Goal: Information Seeking & Learning: Learn about a topic

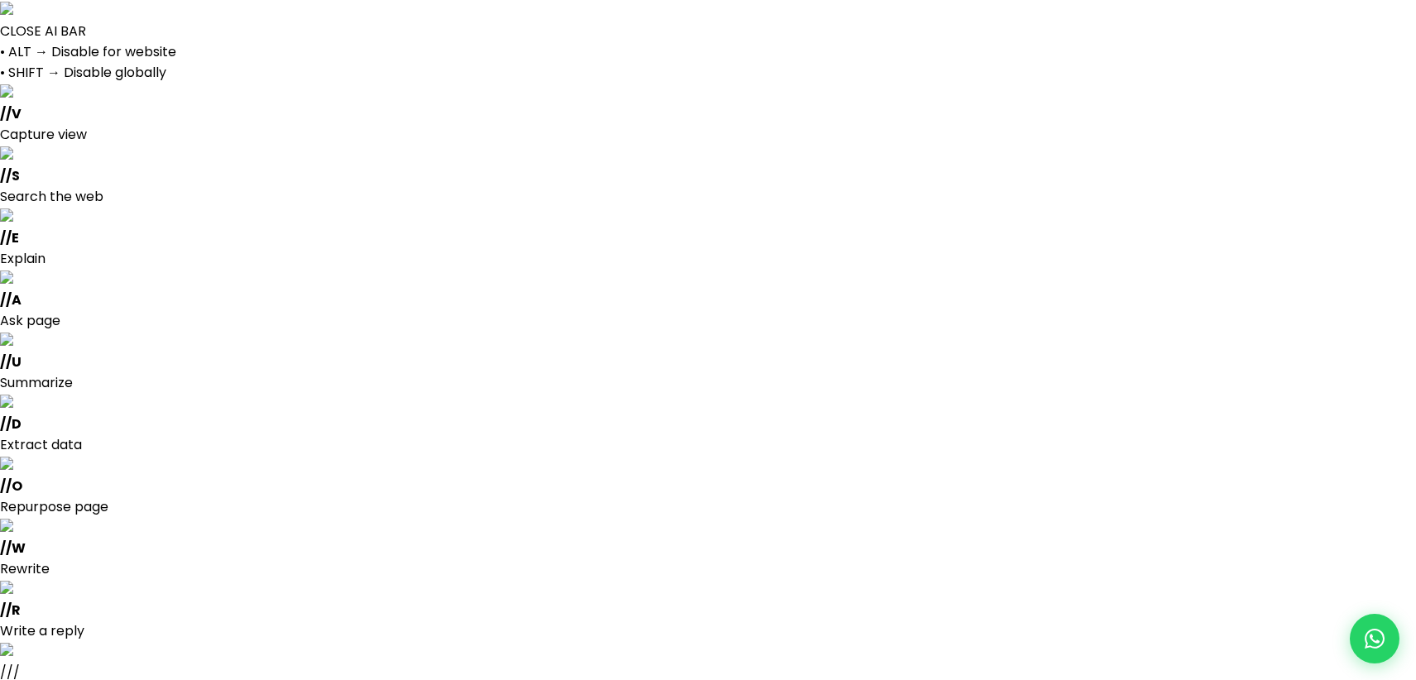
select select
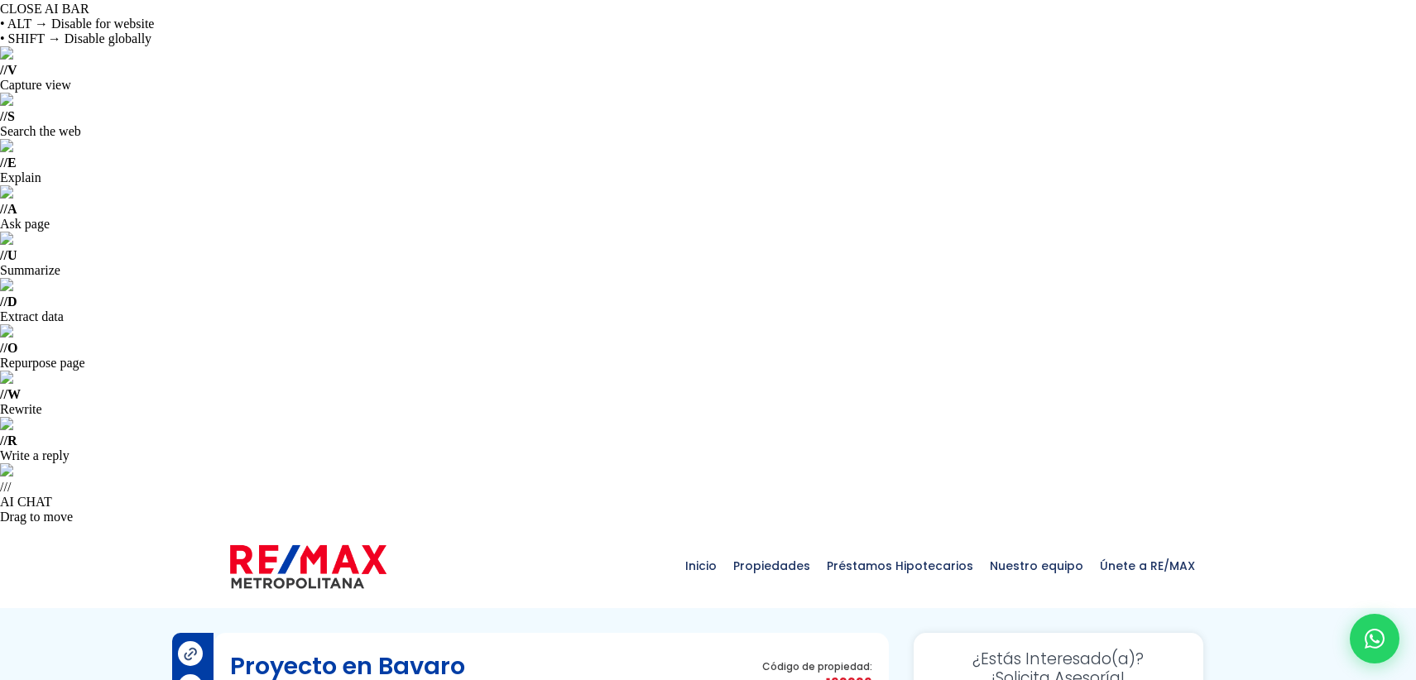
scroll to position [16, 0]
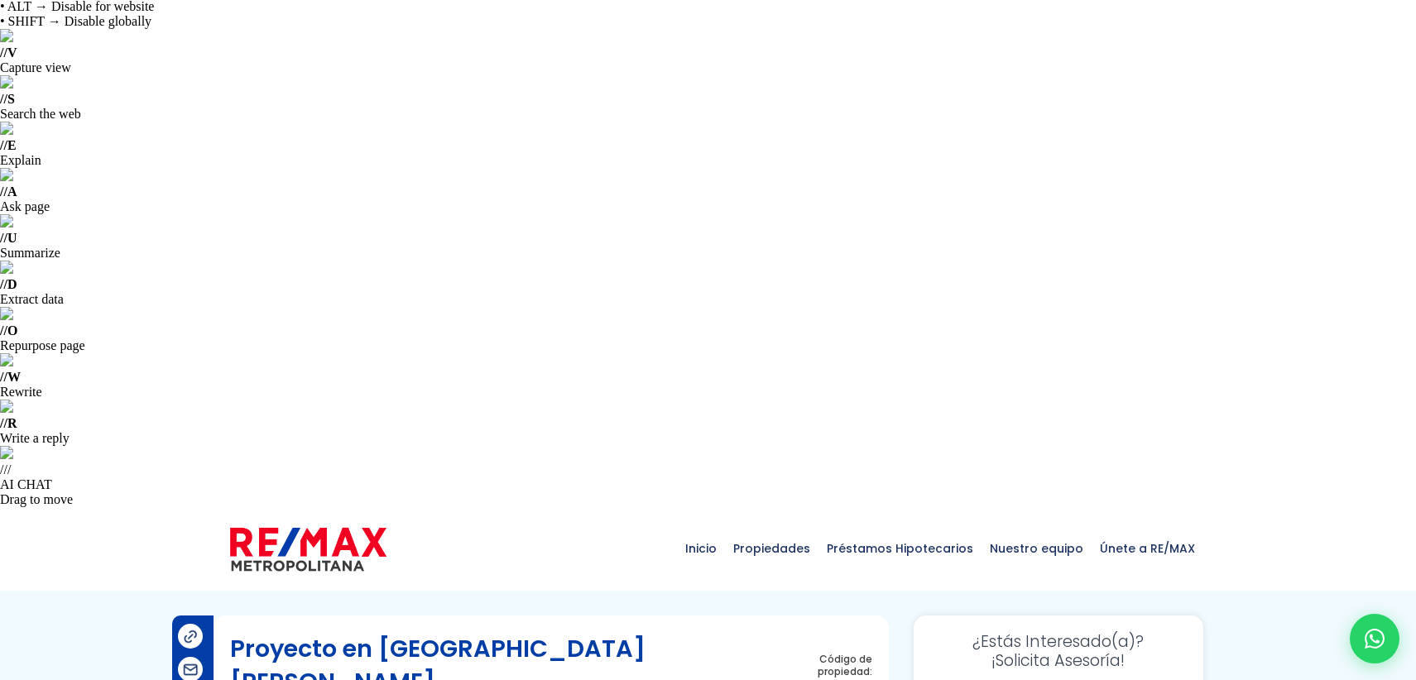
click at [852, 678] on span "172403" at bounding box center [824, 688] width 97 height 21
copy span "172403"
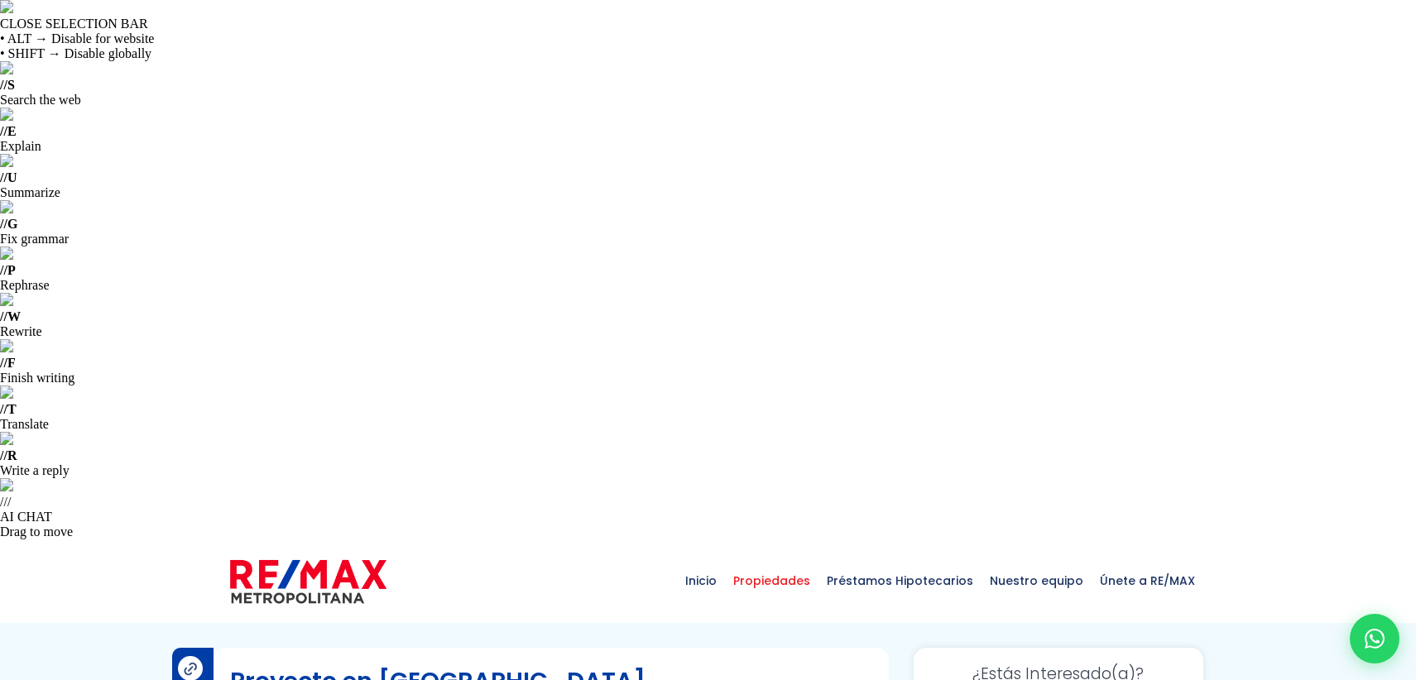
click at [777, 556] on span "Propiedades" at bounding box center [772, 581] width 94 height 50
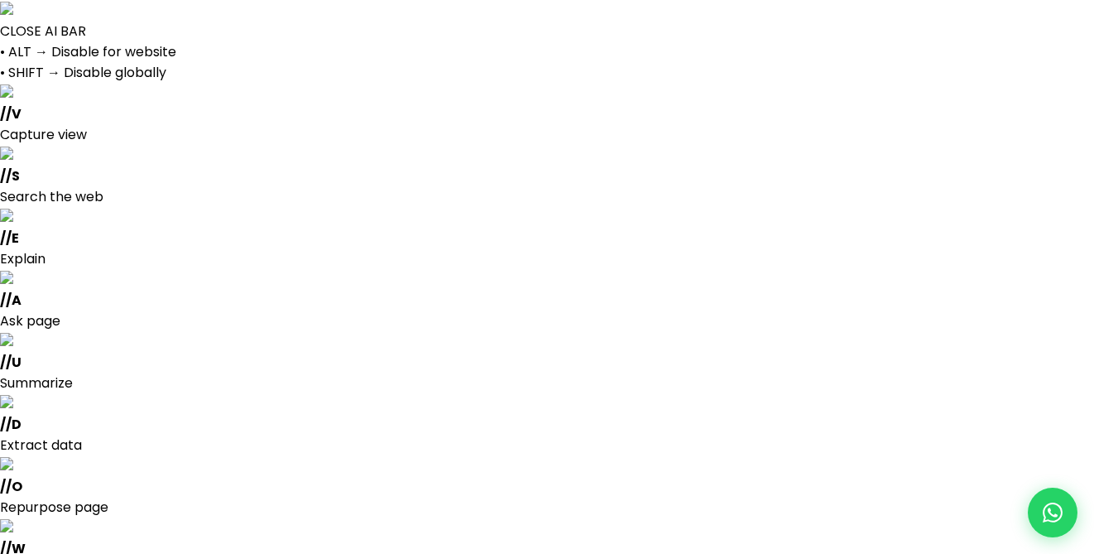
select select
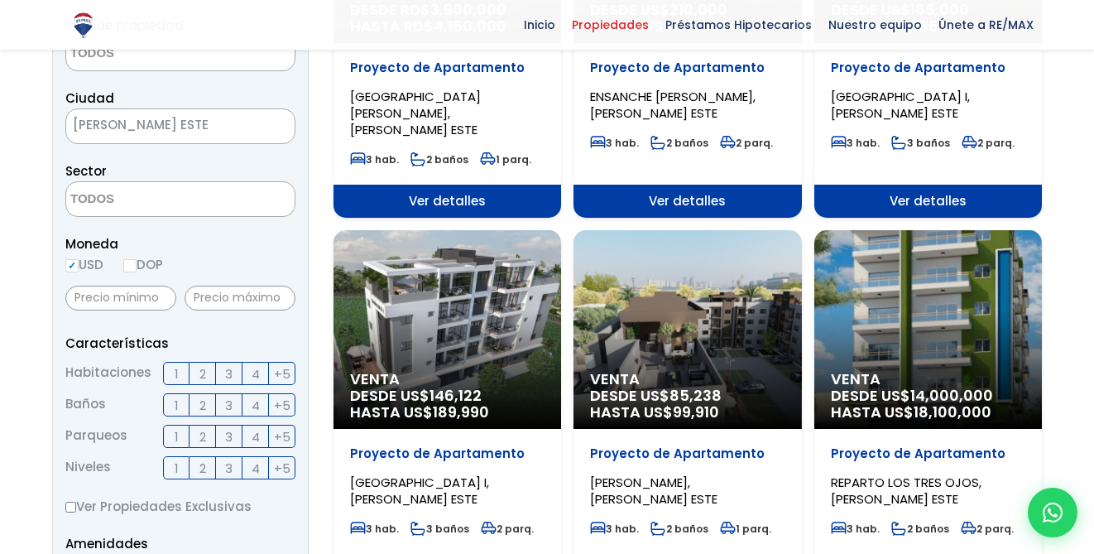
scroll to position [1117, 0]
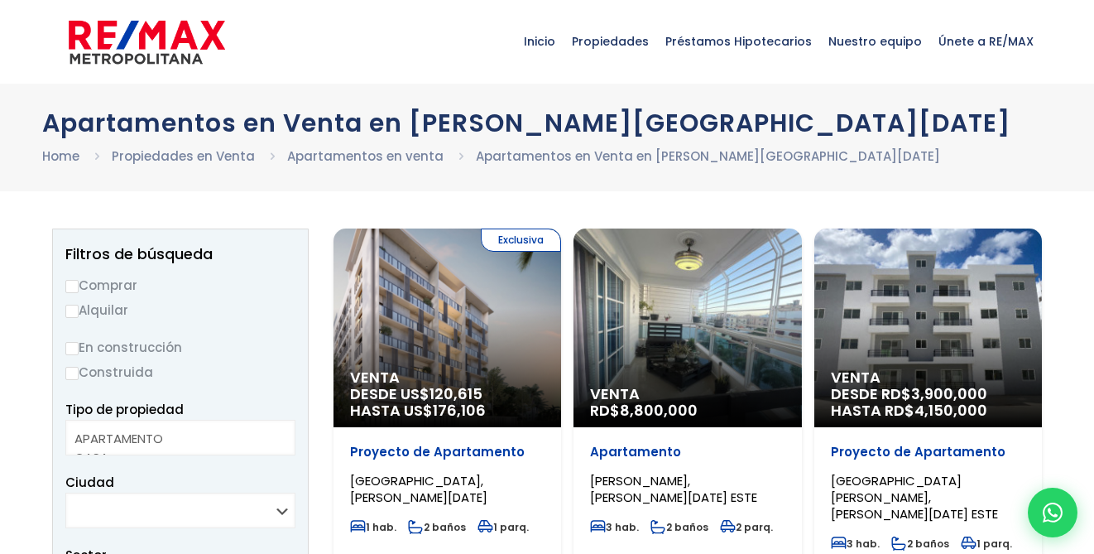
select select
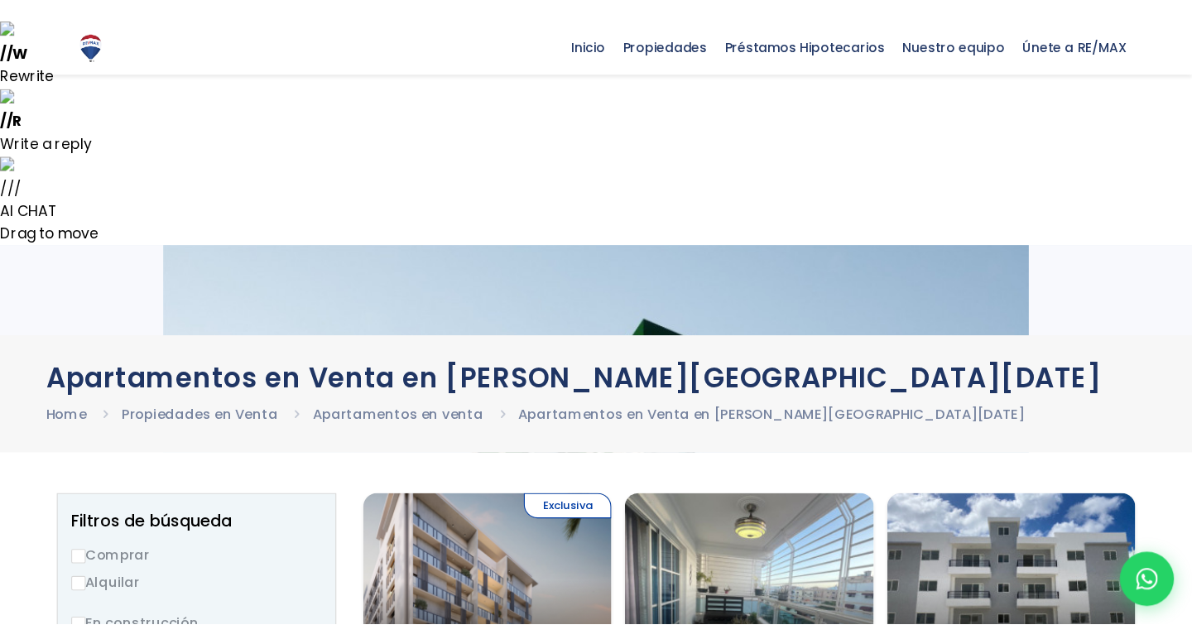
scroll to position [256, 0]
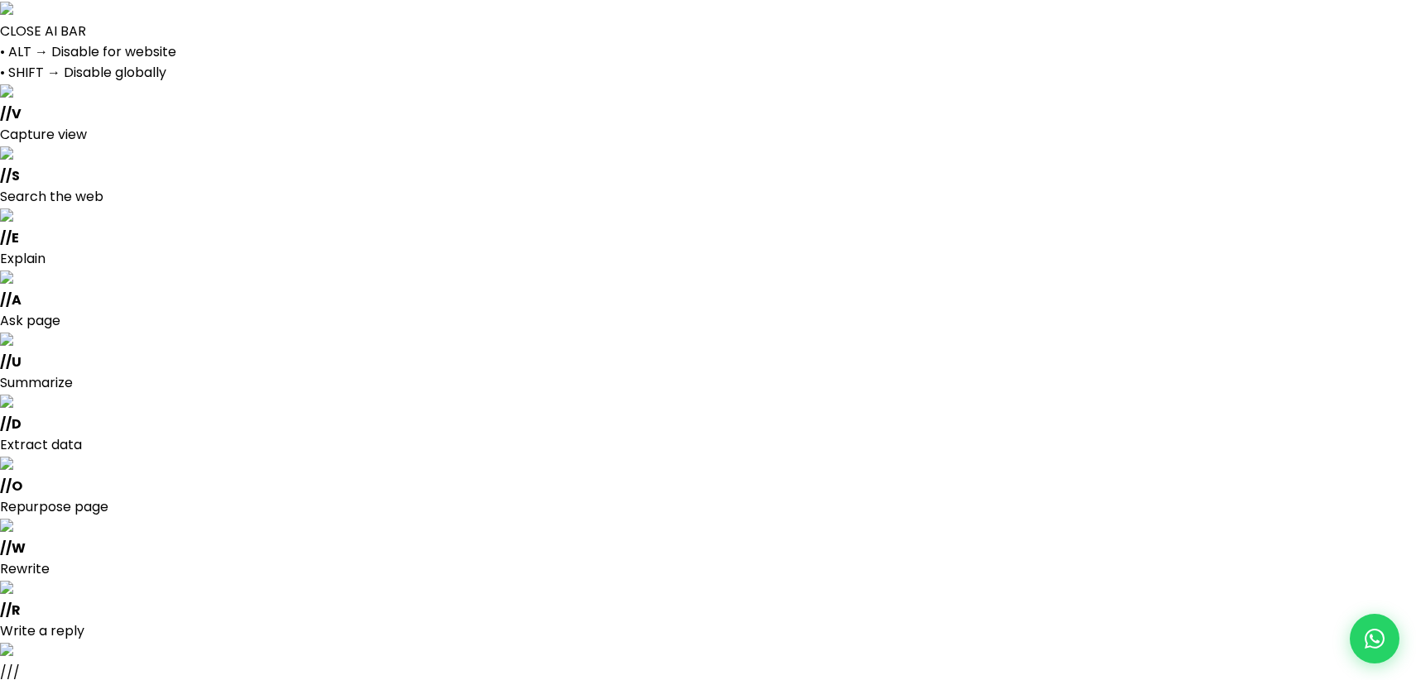
select select
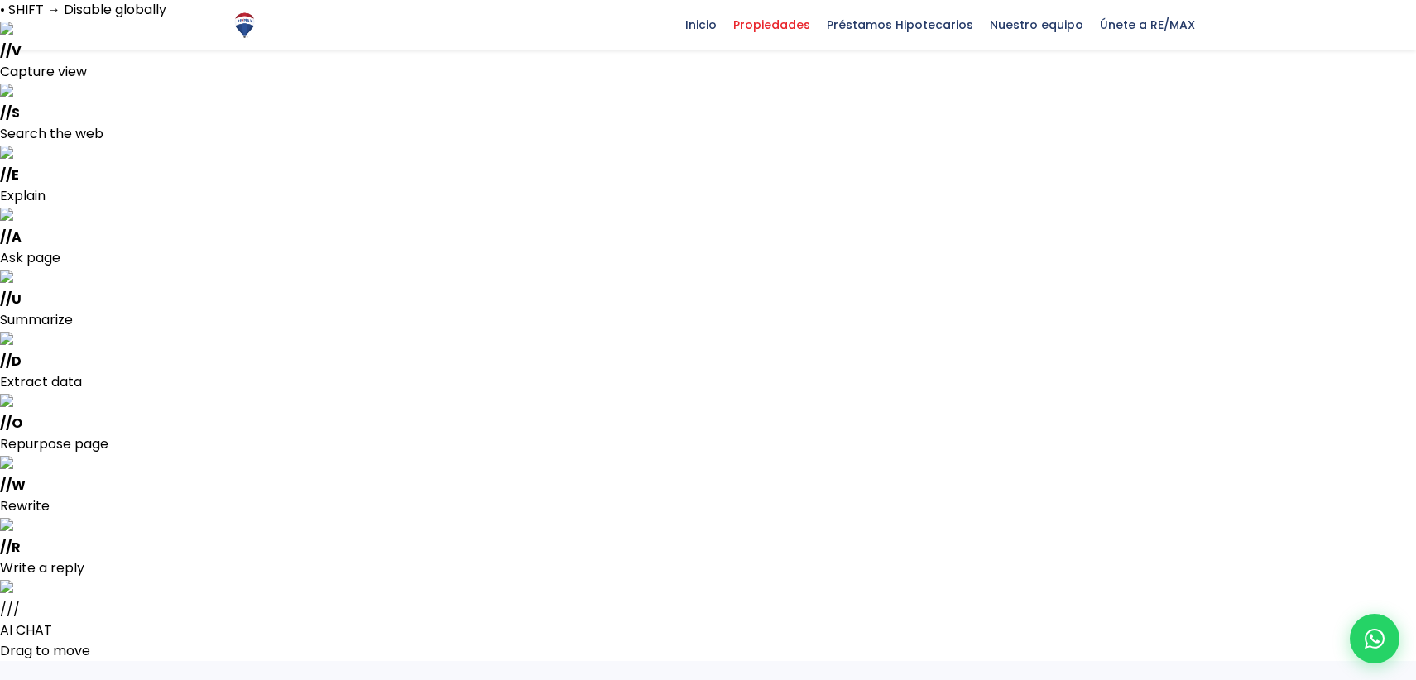
paste textarea "174279"
type textarea "174279"
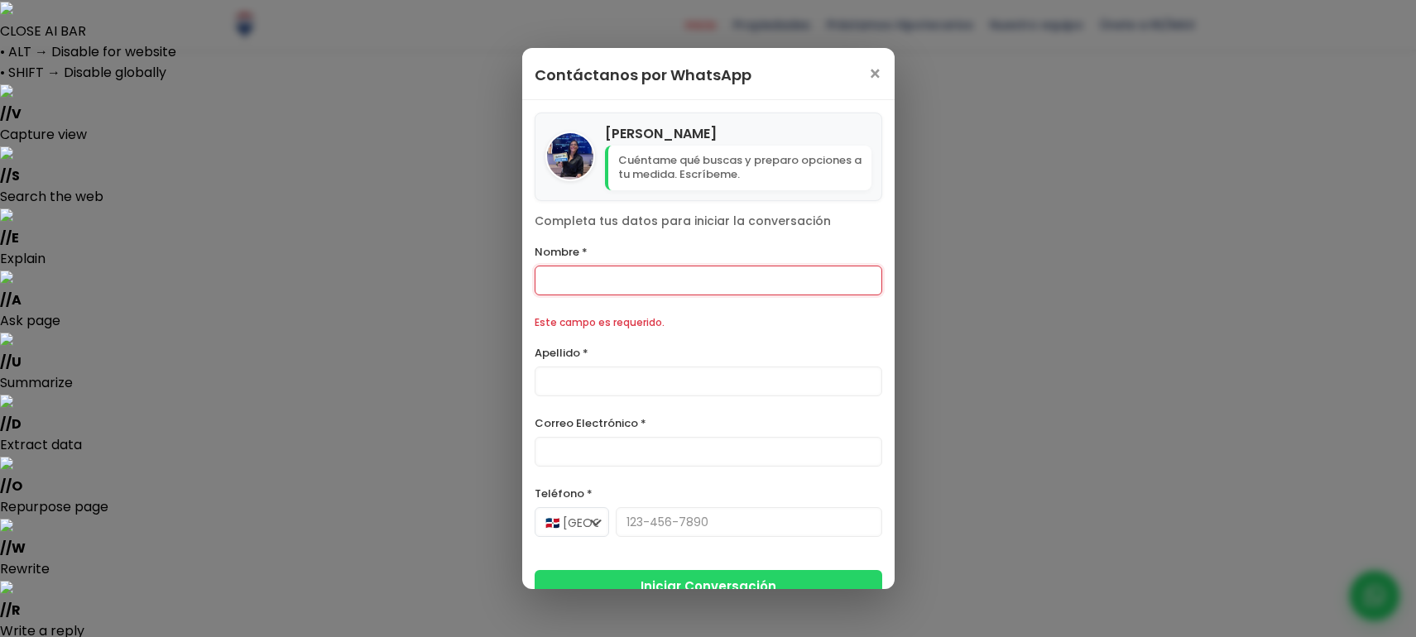
select select
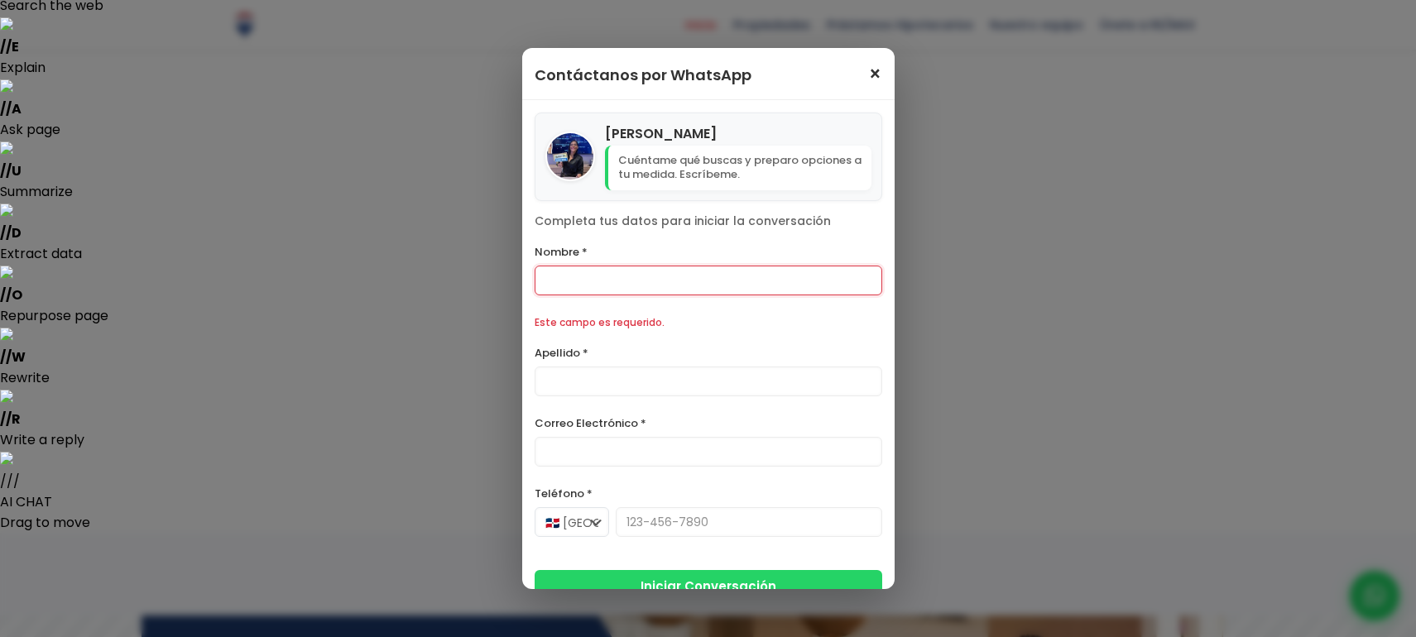
click at [872, 76] on span "×" at bounding box center [875, 75] width 14 height 20
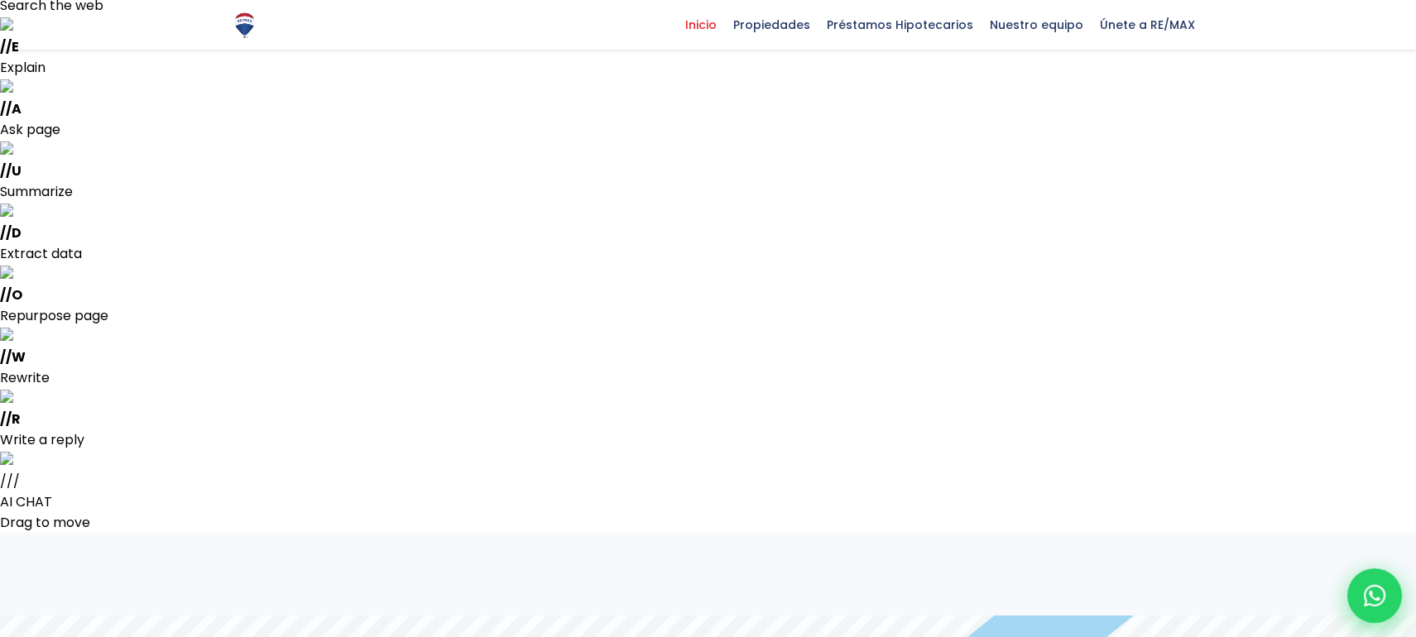
click at [1368, 594] on icon at bounding box center [1375, 596] width 22 height 22
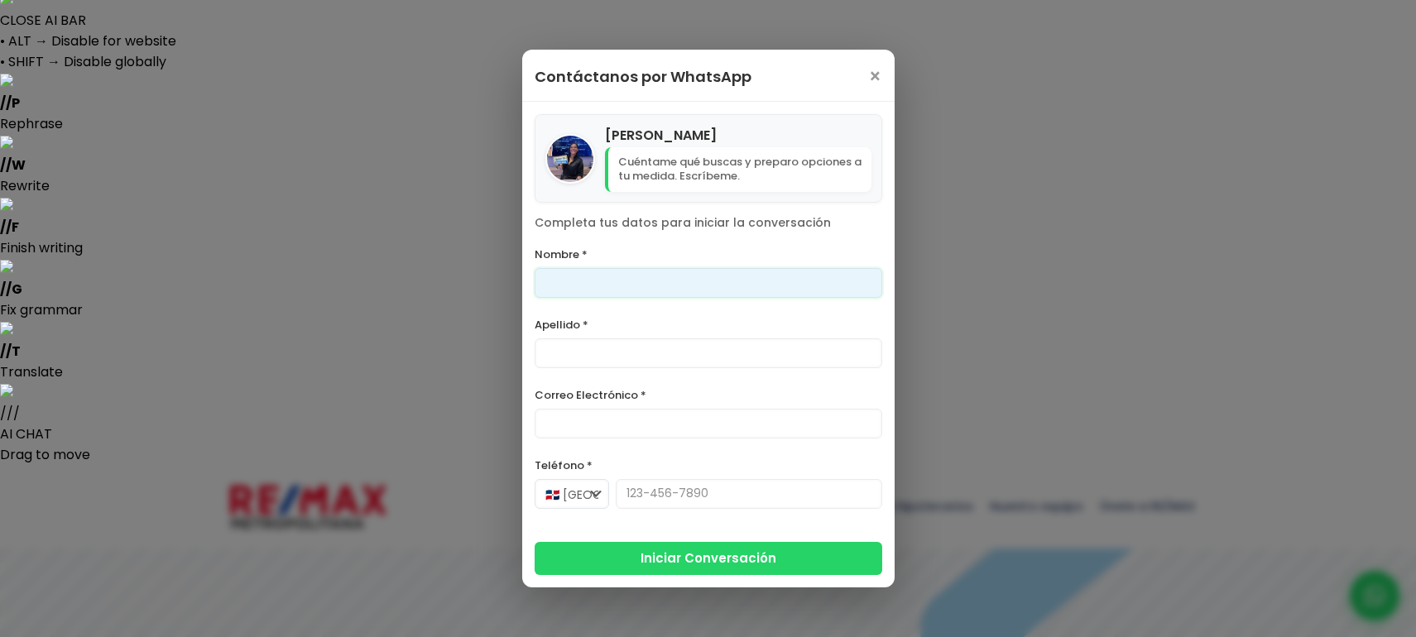
scroll to position [18, 0]
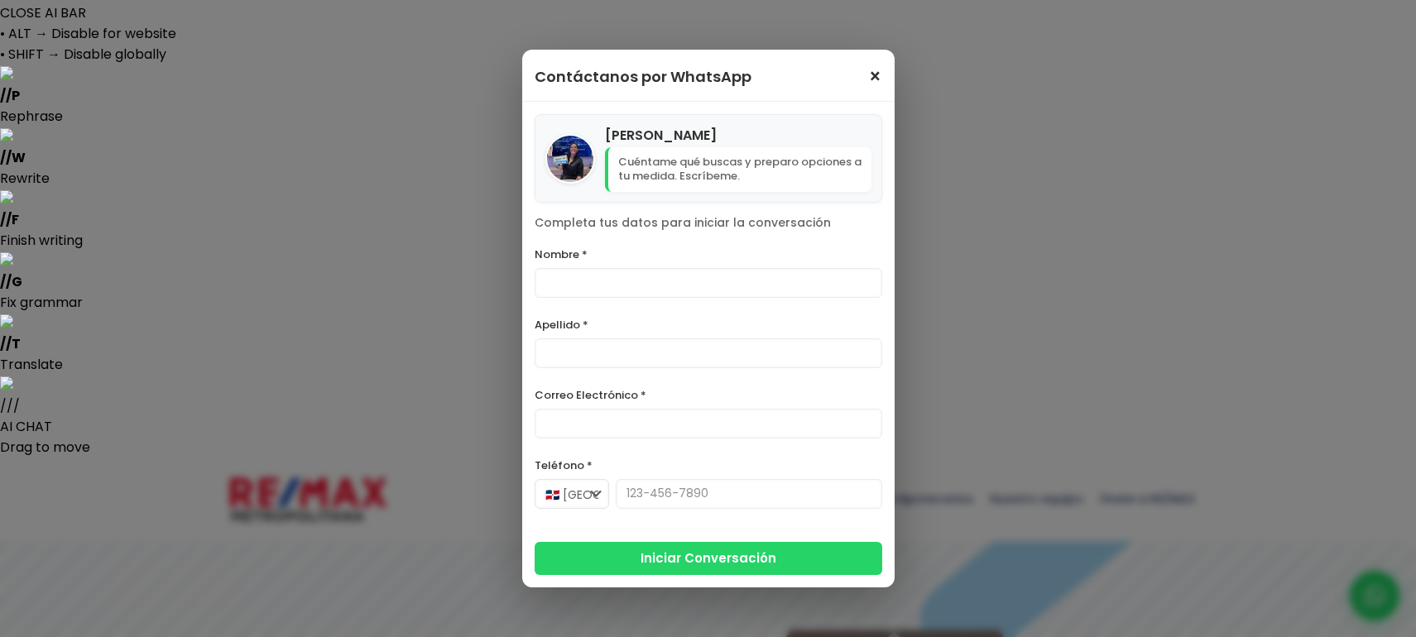
click at [870, 70] on span "×" at bounding box center [875, 77] width 14 height 20
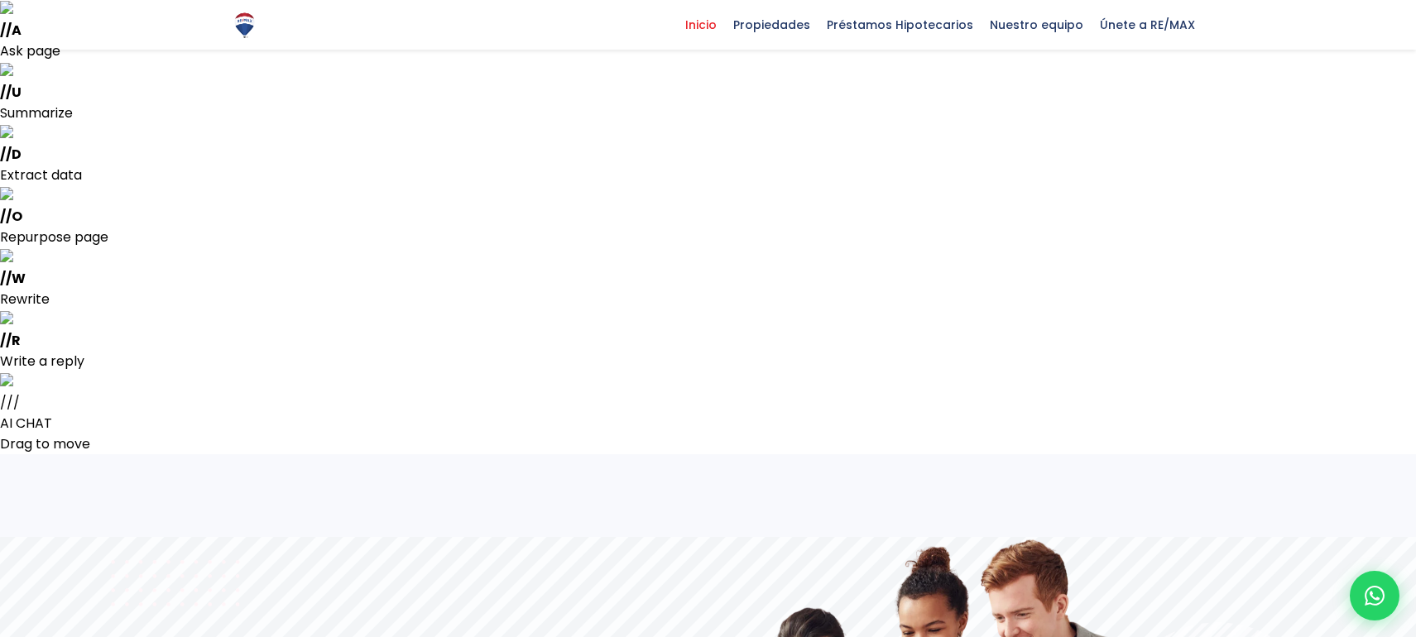
scroll to position [271, 0]
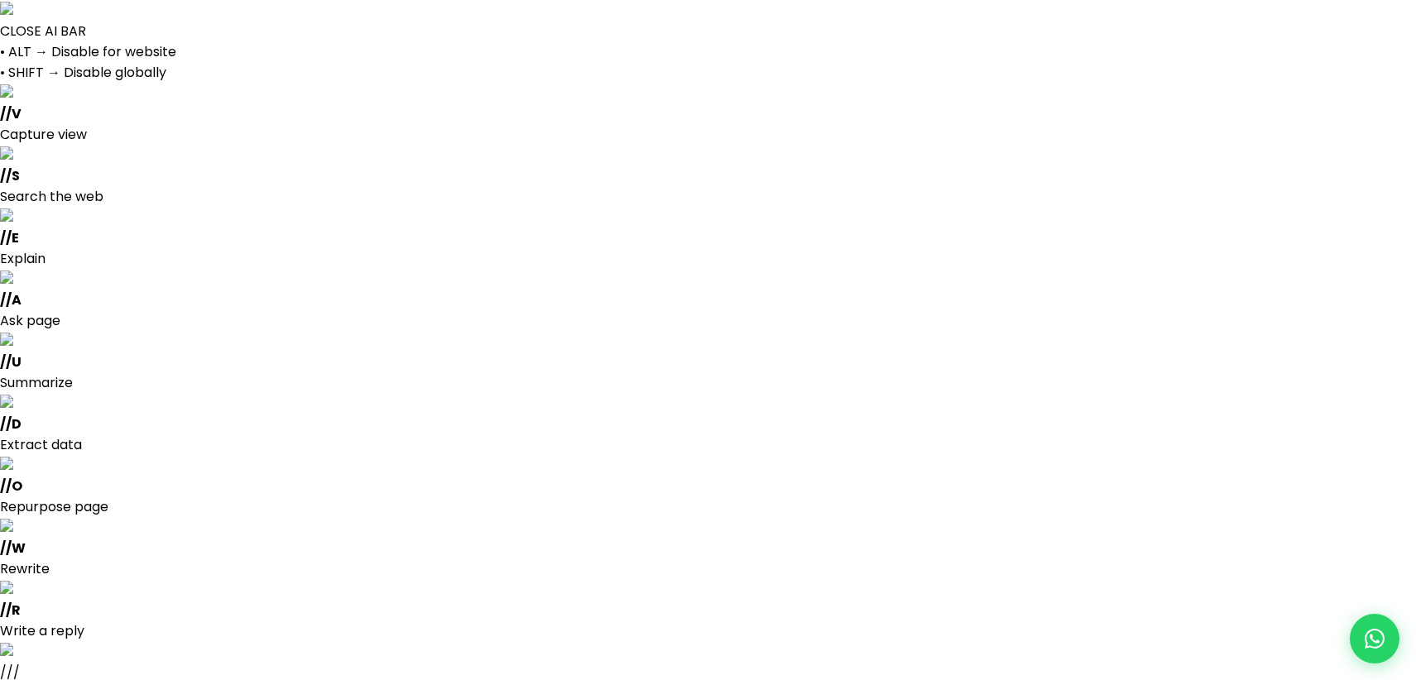
select select
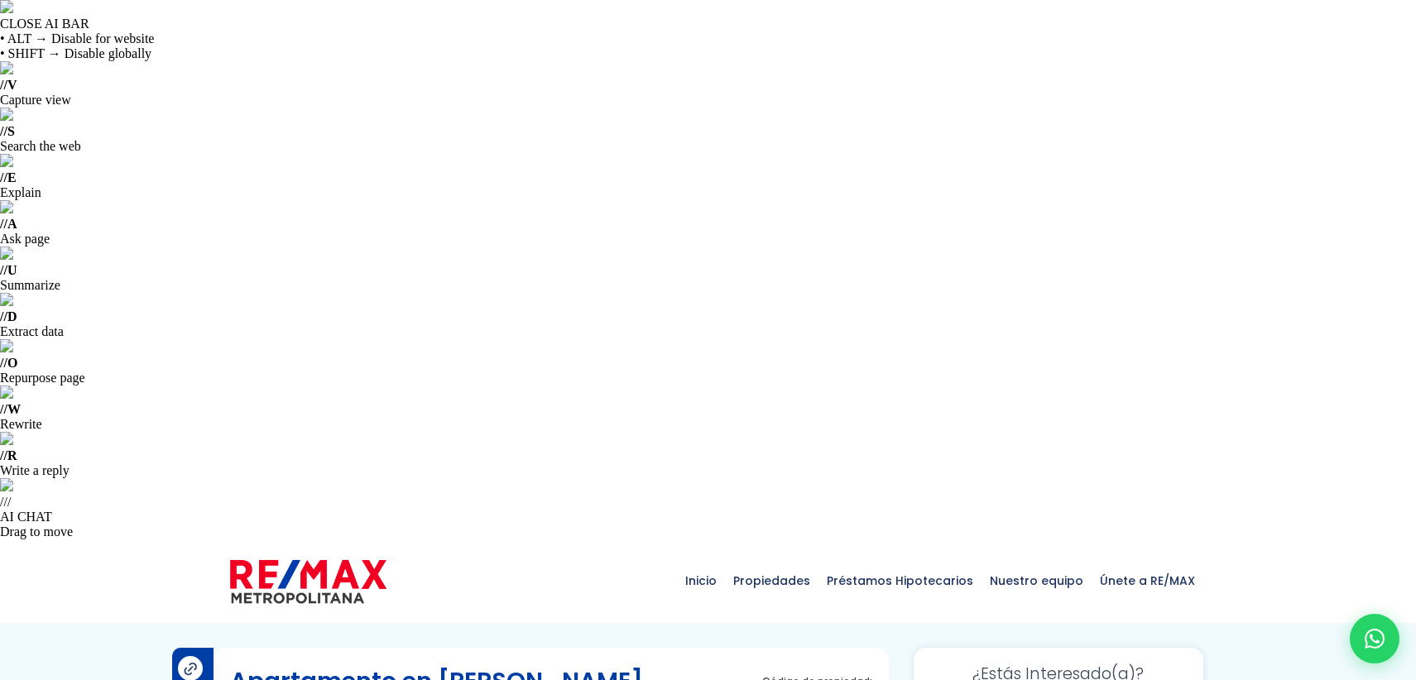
click at [0, 300] on html "CLOSE AI BAR • ALT → Disable for website • SHIFT → Disable globally // V Captur…" at bounding box center [708, 340] width 1416 height 680
copy span "204266"
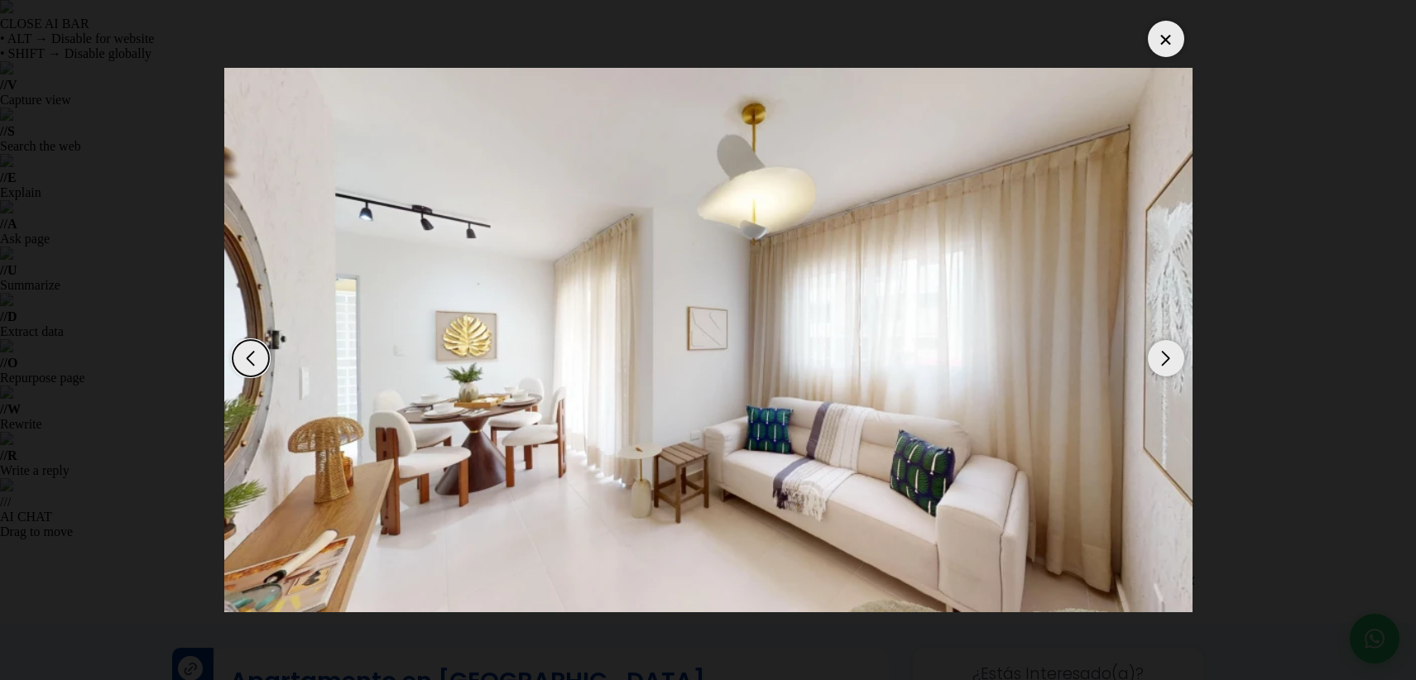
click at [1154, 348] on div "Next slide" at bounding box center [1166, 358] width 36 height 36
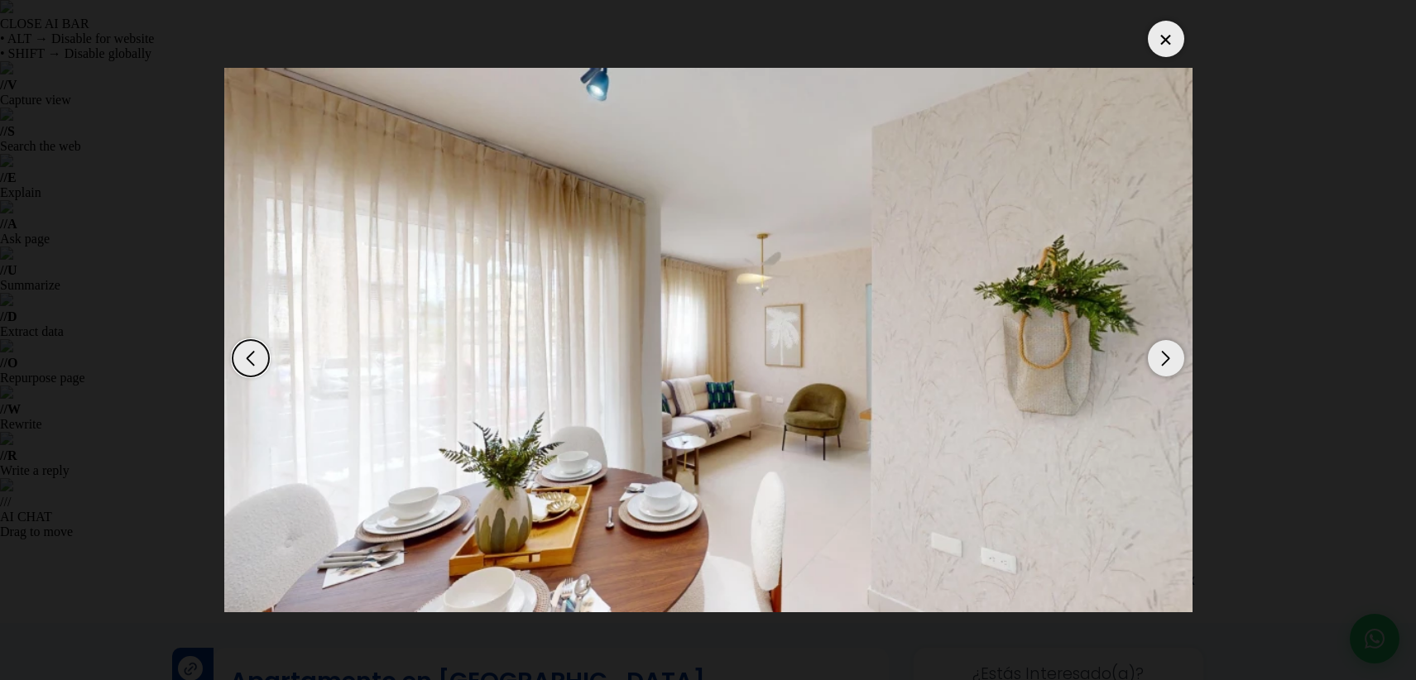
click at [1154, 348] on div "Next slide" at bounding box center [1166, 358] width 36 height 36
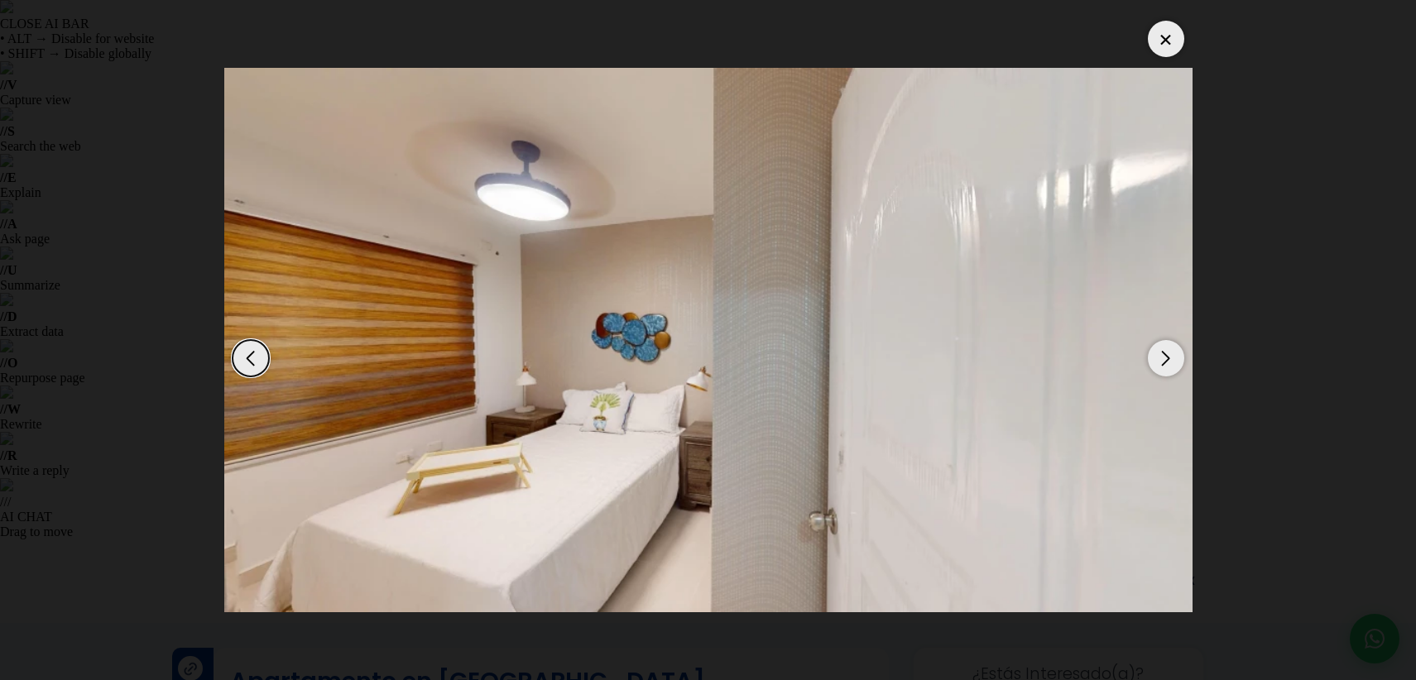
click at [1154, 348] on div "Next slide" at bounding box center [1166, 358] width 36 height 36
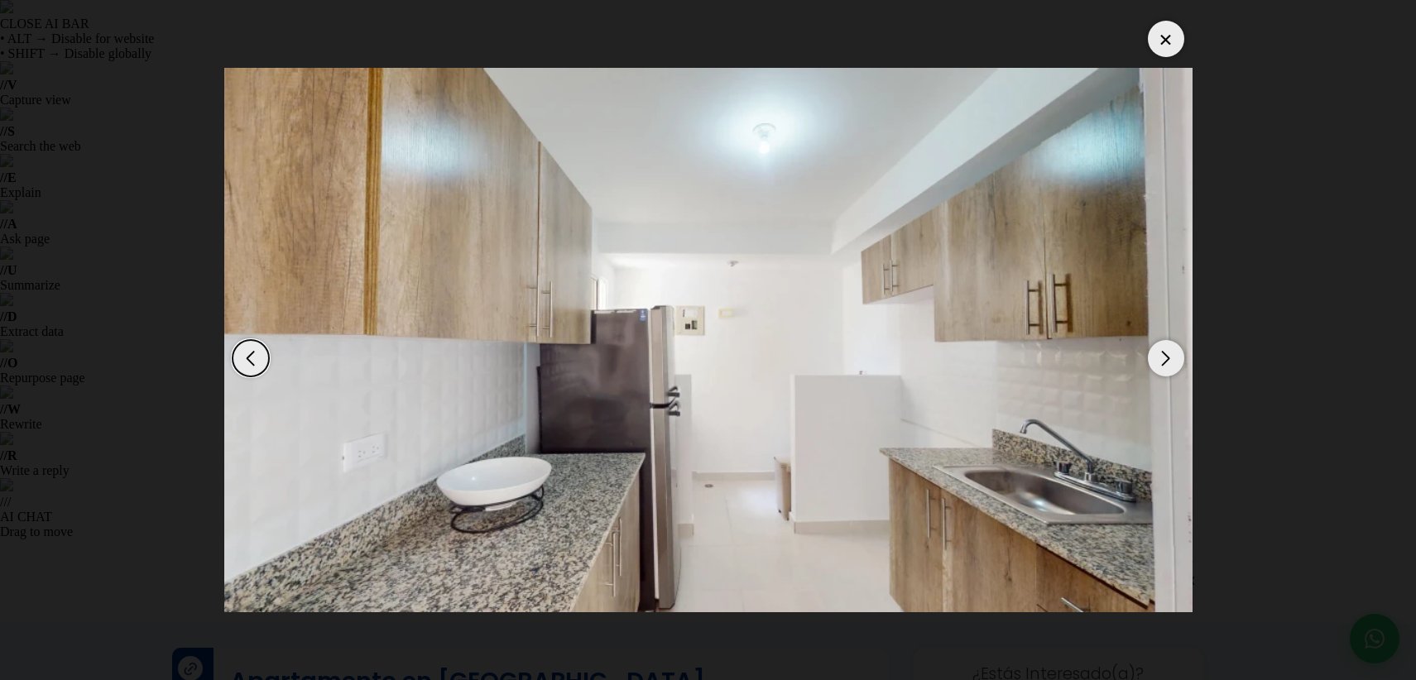
click at [245, 356] on div "Previous slide" at bounding box center [251, 358] width 36 height 36
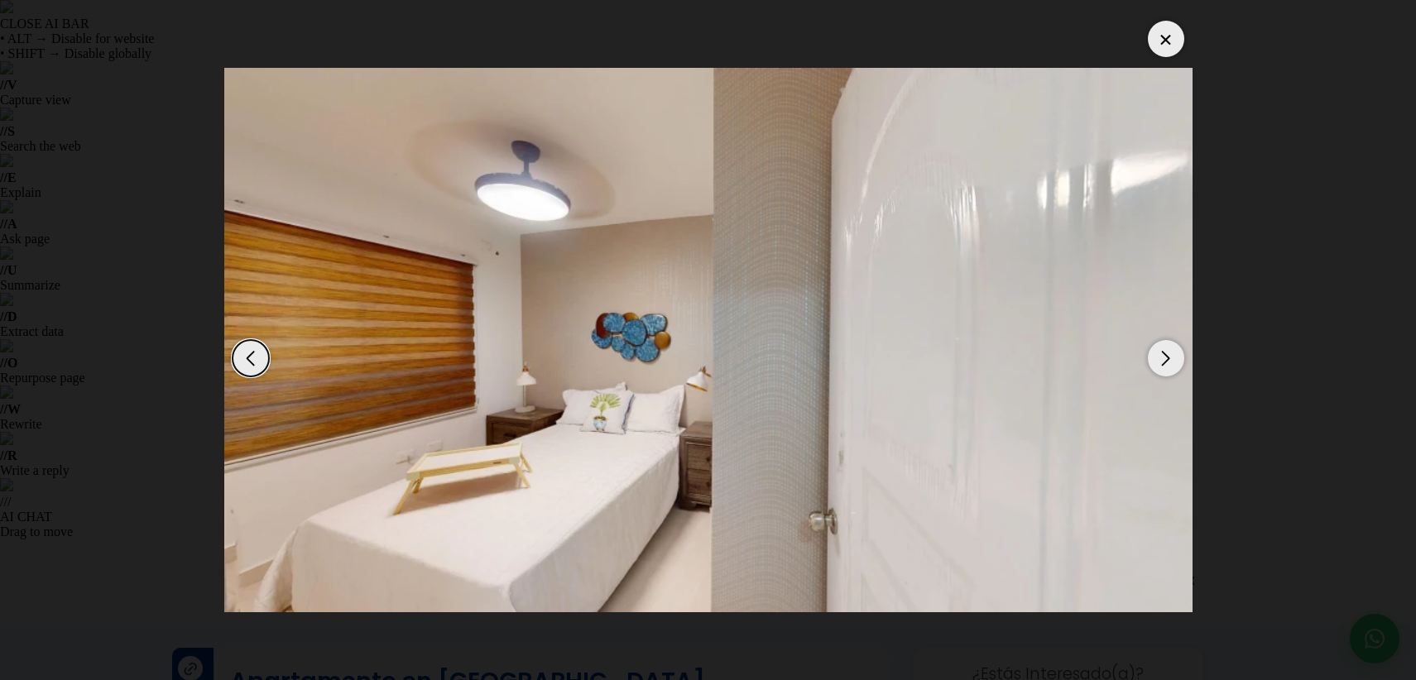
click at [1162, 48] on div at bounding box center [1166, 39] width 36 height 36
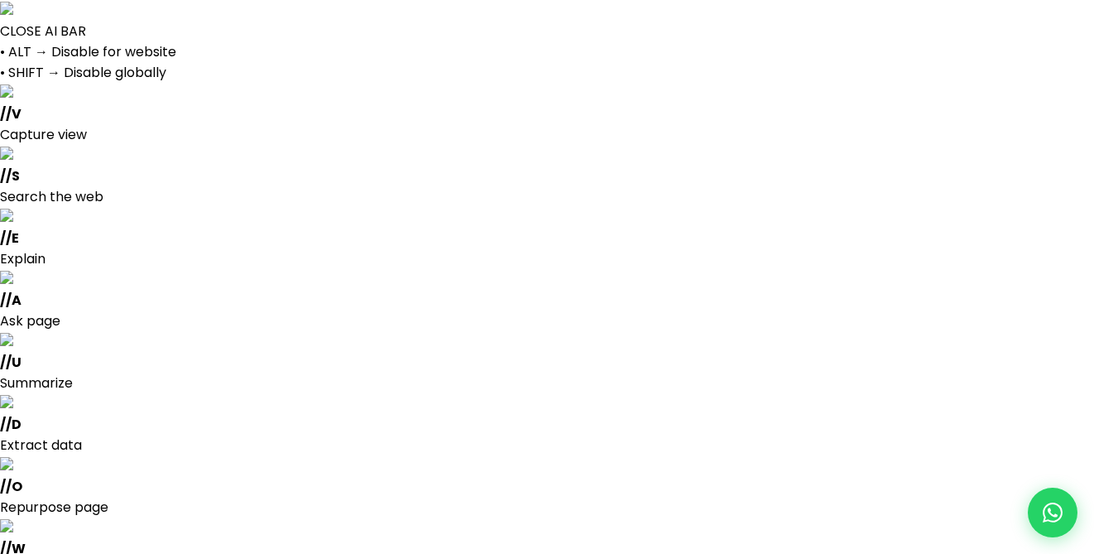
select select
